Goal: Task Accomplishment & Management: Manage account settings

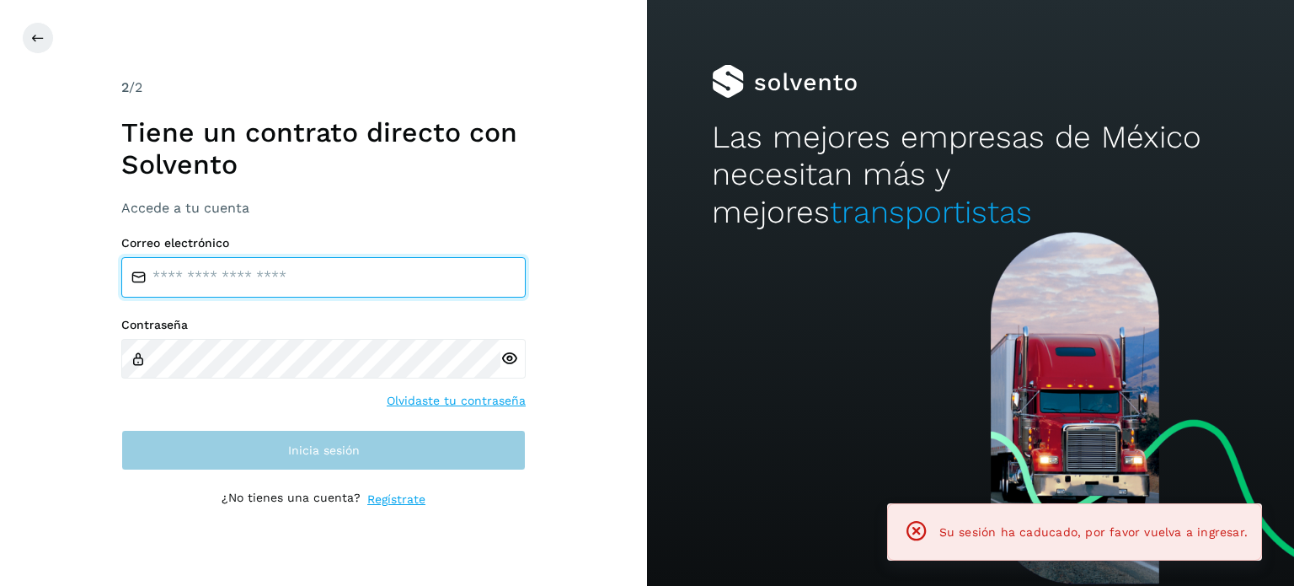
type input "**********"
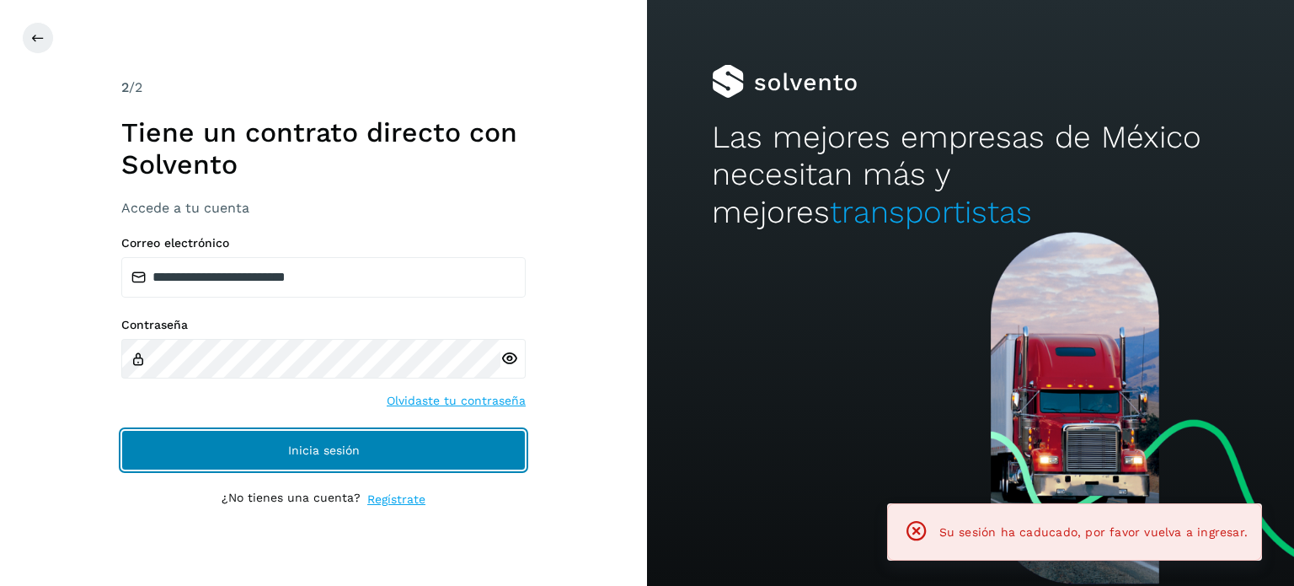
click at [300, 444] on span "Inicia sesión" at bounding box center [324, 450] width 72 height 12
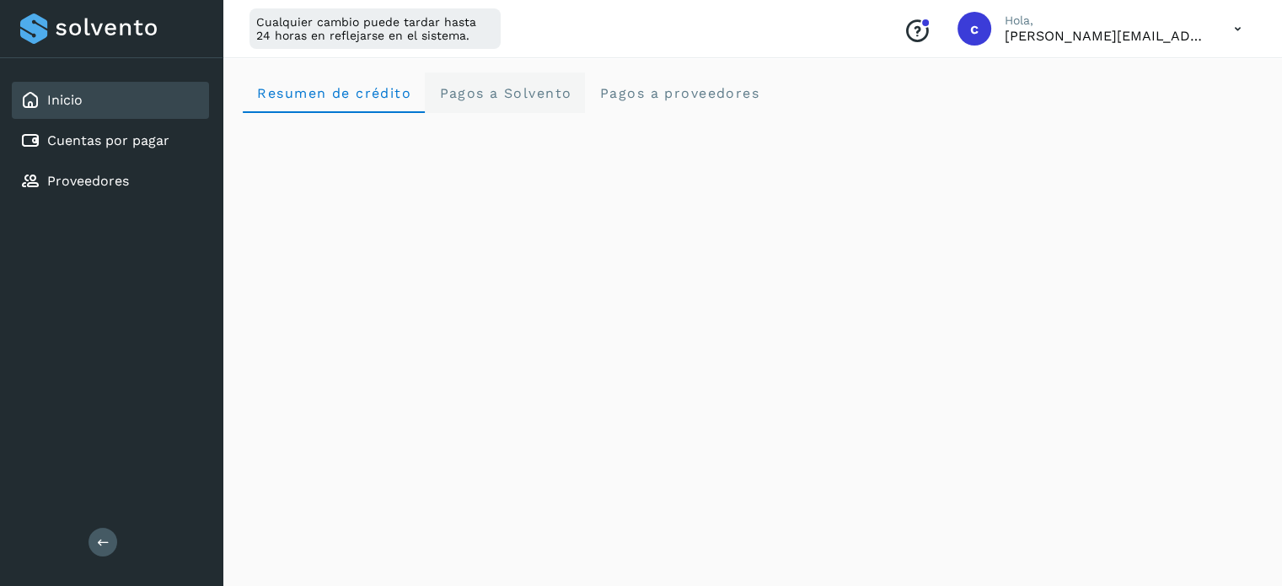
click at [533, 104] on Solvento "Pagos a Solvento" at bounding box center [505, 92] width 160 height 40
